Goal: Task Accomplishment & Management: Complete application form

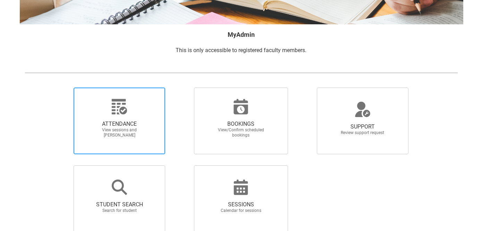
scroll to position [99, 0]
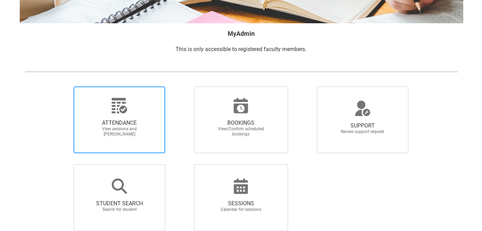
click at [141, 119] on span "ATTENDANCE" at bounding box center [119, 122] width 61 height 7
click at [62, 86] on input "ATTENDANCE View sessions and [PERSON_NAME]" at bounding box center [62, 86] width 0 height 0
radio input "true"
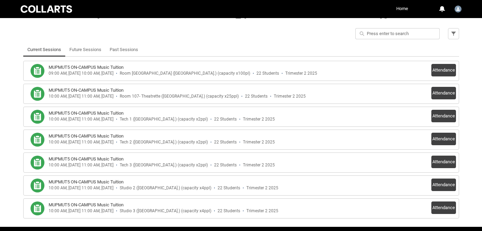
scroll to position [164, 0]
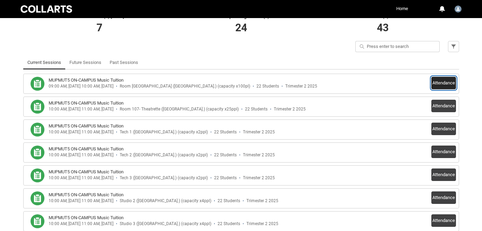
click at [433, 82] on button "Attendance" at bounding box center [444, 83] width 25 height 12
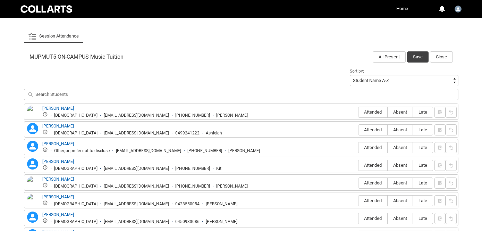
scroll to position [227, 0]
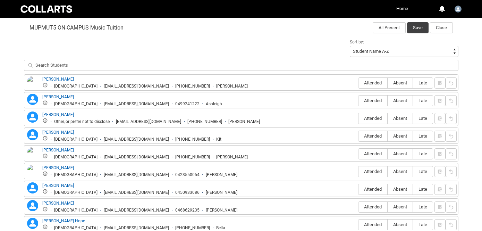
click at [398, 83] on span "Absent" at bounding box center [400, 82] width 25 height 5
click at [388, 83] on input "Absent" at bounding box center [387, 83] width 0 height 0
type lightning-radio-group "Absent"
radio input "true"
click at [399, 99] on span "Absent" at bounding box center [400, 100] width 25 height 5
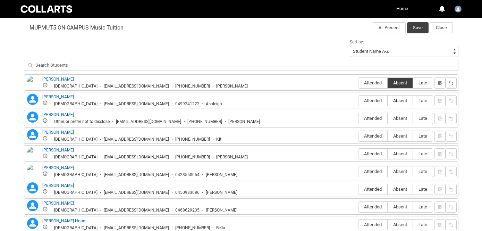
click at [388, 100] on input "Absent" at bounding box center [387, 100] width 0 height 0
type lightning-radio-group "Absent"
radio input "true"
click at [398, 118] on span "Absent" at bounding box center [400, 118] width 25 height 5
click at [388, 118] on input "Absent" at bounding box center [387, 118] width 0 height 0
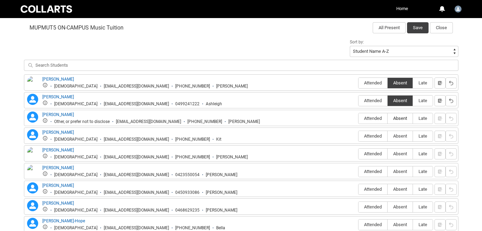
type lightning-radio-group "Absent"
radio input "true"
click at [399, 137] on span "Absent" at bounding box center [400, 135] width 25 height 5
click at [388, 136] on input "Absent" at bounding box center [387, 136] width 0 height 0
type lightning-radio-group "Absent"
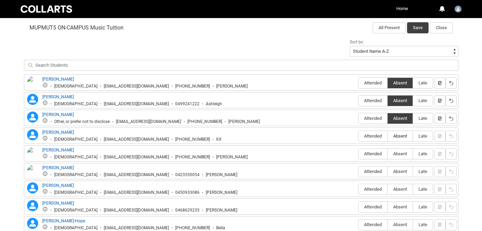
radio input "true"
click at [401, 153] on span "Absent" at bounding box center [400, 153] width 25 height 5
click at [388, 153] on input "Absent" at bounding box center [387, 153] width 0 height 0
type lightning-radio-group "Absent"
radio input "true"
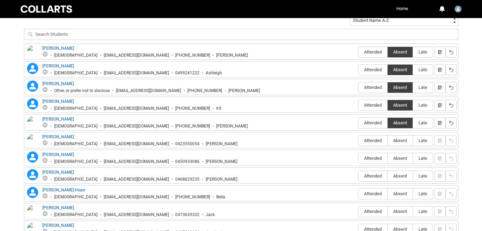
scroll to position [261, 0]
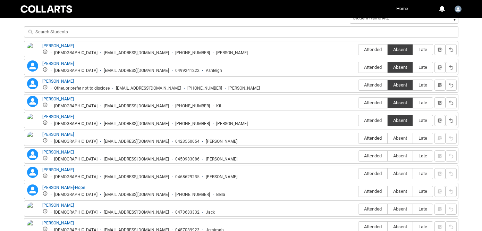
click at [376, 139] on span "Attended" at bounding box center [373, 137] width 29 height 5
click at [359, 138] on input "Attended" at bounding box center [358, 138] width 0 height 0
type lightning-radio-group "Attended"
radio input "true"
click at [396, 154] on span "Absent" at bounding box center [400, 155] width 25 height 5
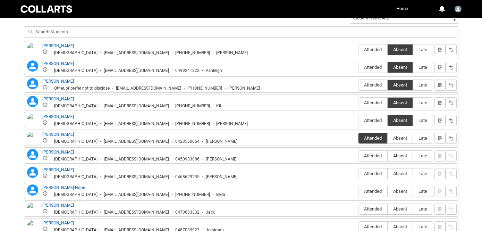
click at [388, 156] on input "Absent" at bounding box center [387, 156] width 0 height 0
type lightning-radio-group "Absent"
radio input "true"
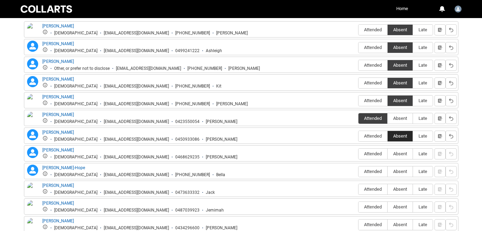
scroll to position [282, 0]
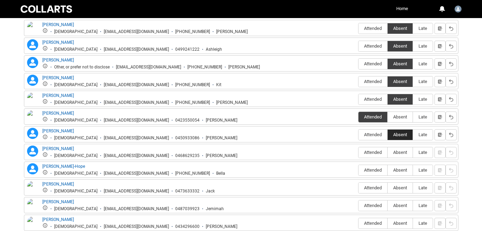
click at [396, 154] on span "Absent" at bounding box center [400, 152] width 25 height 5
click at [388, 152] on input "Absent" at bounding box center [387, 152] width 0 height 0
type lightning-radio-group "Absent"
radio input "true"
click at [400, 171] on span "Absent" at bounding box center [400, 169] width 25 height 5
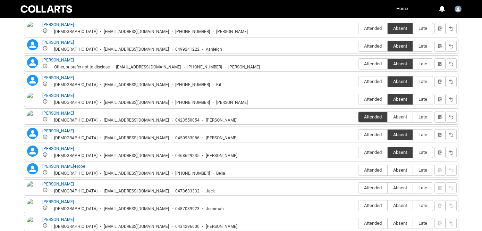
click at [388, 170] on input "Absent" at bounding box center [387, 170] width 0 height 0
type lightning-radio-group "Absent"
radio input "true"
click at [399, 186] on span "Absent" at bounding box center [400, 187] width 25 height 5
click at [388, 187] on input "Absent" at bounding box center [387, 187] width 0 height 0
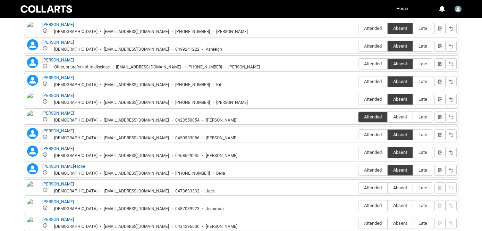
type lightning-radio-group "Absent"
radio input "true"
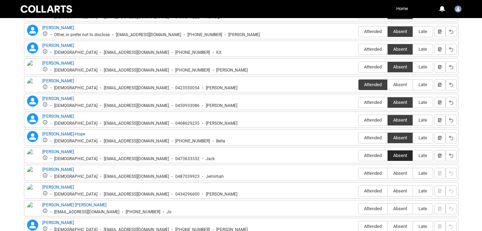
scroll to position [315, 0]
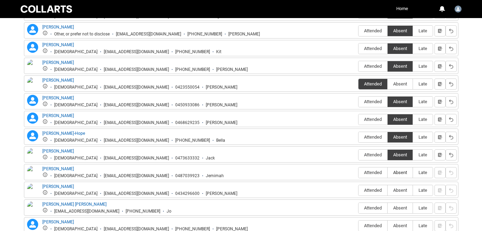
click at [400, 174] on span "Absent" at bounding box center [400, 172] width 25 height 5
click at [388, 173] on input "Absent" at bounding box center [387, 172] width 0 height 0
type lightning-radio-group "Absent"
radio input "true"
click at [400, 191] on span "Absent" at bounding box center [400, 189] width 25 height 5
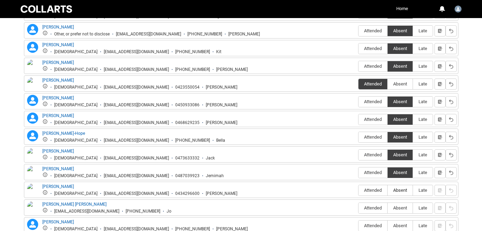
click at [388, 190] on input "Absent" at bounding box center [387, 190] width 0 height 0
type lightning-radio-group "Absent"
radio input "true"
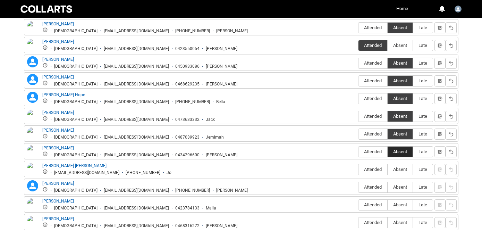
scroll to position [366, 0]
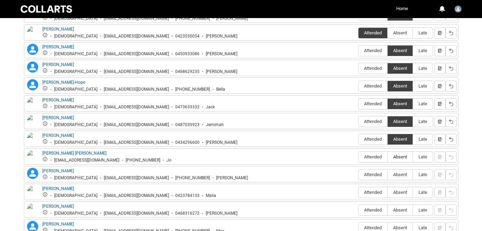
click at [397, 157] on span "Absent" at bounding box center [400, 156] width 25 height 5
click at [388, 157] on input "Absent" at bounding box center [387, 157] width 0 height 0
type lightning-radio-group "Absent"
radio input "true"
click at [398, 176] on span "Absent" at bounding box center [400, 174] width 25 height 5
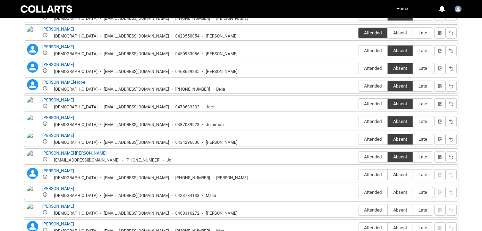
click at [388, 175] on input "Absent" at bounding box center [387, 174] width 0 height 0
type lightning-radio-group "Absent"
radio input "true"
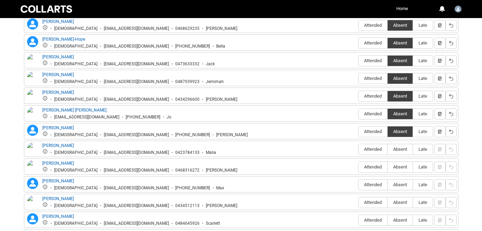
scroll to position [414, 0]
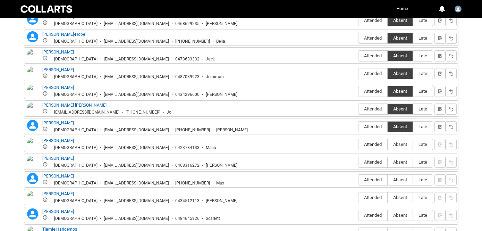
click at [378, 144] on span "Attended" at bounding box center [373, 144] width 29 height 5
click at [359, 144] on input "Attended" at bounding box center [358, 144] width 0 height 0
type lightning-radio-group "Attended"
radio input "true"
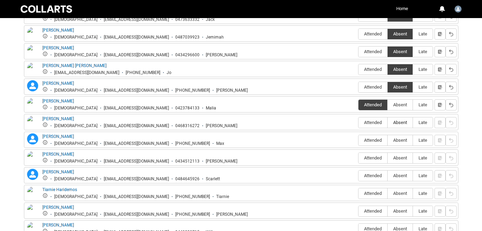
scroll to position [454, 0]
click at [399, 121] on span "Absent" at bounding box center [400, 121] width 25 height 5
click at [388, 122] on input "Absent" at bounding box center [387, 122] width 0 height 0
type lightning-radio-group "Absent"
radio input "true"
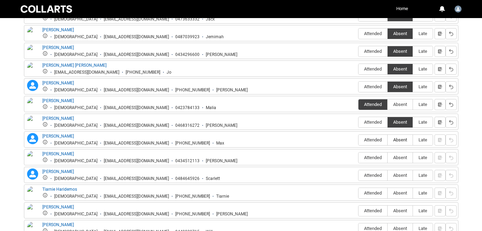
click at [399, 139] on span "Absent" at bounding box center [400, 139] width 25 height 5
click at [388, 140] on input "Absent" at bounding box center [387, 140] width 0 height 0
type lightning-radio-group "Absent"
radio input "true"
click at [401, 156] on span "Absent" at bounding box center [400, 157] width 25 height 5
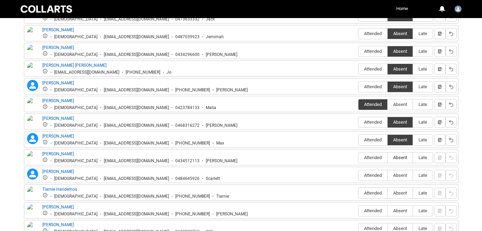
click at [388, 157] on input "Absent" at bounding box center [387, 157] width 0 height 0
type lightning-radio-group "Absent"
radio input "true"
click at [398, 175] on span "Absent" at bounding box center [400, 175] width 25 height 5
click at [388, 175] on input "Absent" at bounding box center [387, 175] width 0 height 0
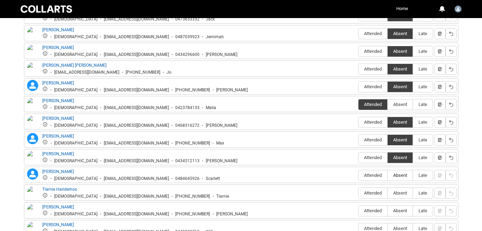
type lightning-radio-group "Absent"
radio input "true"
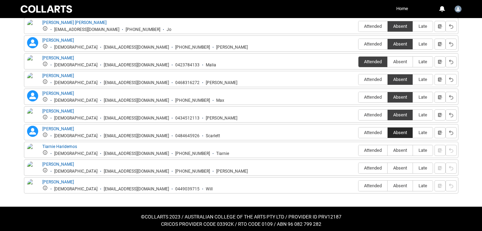
scroll to position [497, 0]
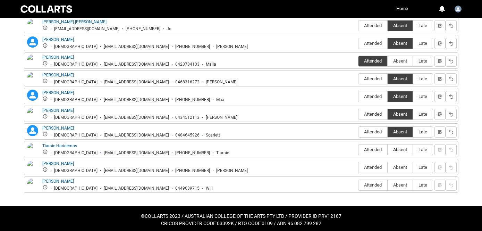
click at [399, 151] on span "Absent" at bounding box center [400, 149] width 25 height 5
click at [388, 150] on input "Absent" at bounding box center [387, 149] width 0 height 0
type lightning-radio-group "Absent"
radio input "true"
click at [398, 165] on span "Absent" at bounding box center [400, 167] width 25 height 5
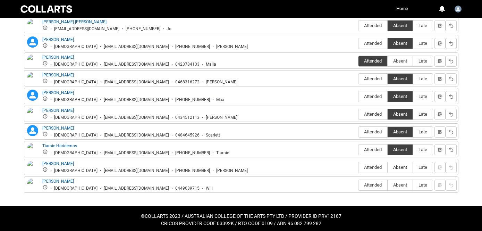
click at [388, 167] on input "Absent" at bounding box center [387, 167] width 0 height 0
type lightning-radio-group "Absent"
radio input "true"
click at [401, 185] on span "Absent" at bounding box center [400, 184] width 25 height 5
click at [388, 185] on input "Absent" at bounding box center [387, 185] width 0 height 0
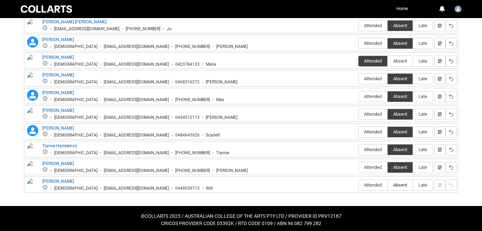
type lightning-radio-group "Absent"
radio input "true"
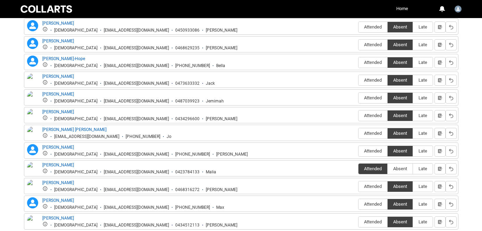
scroll to position [391, 0]
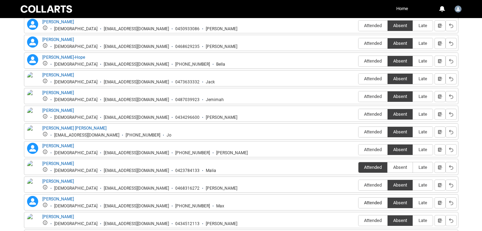
click at [373, 204] on span "Attended" at bounding box center [373, 202] width 29 height 5
click at [359, 203] on input "Attended" at bounding box center [358, 202] width 0 height 0
type lightning-radio-group "Attended"
radio input "true"
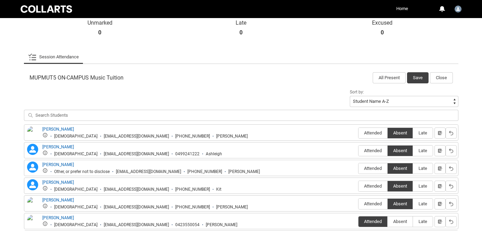
scroll to position [175, 0]
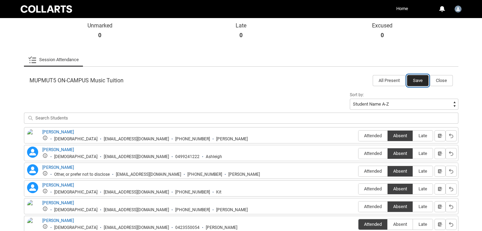
click at [420, 81] on button "Save" at bounding box center [418, 80] width 22 height 11
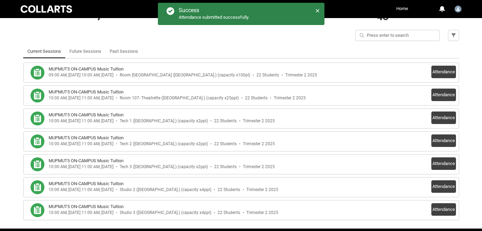
scroll to position [180, 0]
